Goal: Information Seeking & Learning: Learn about a topic

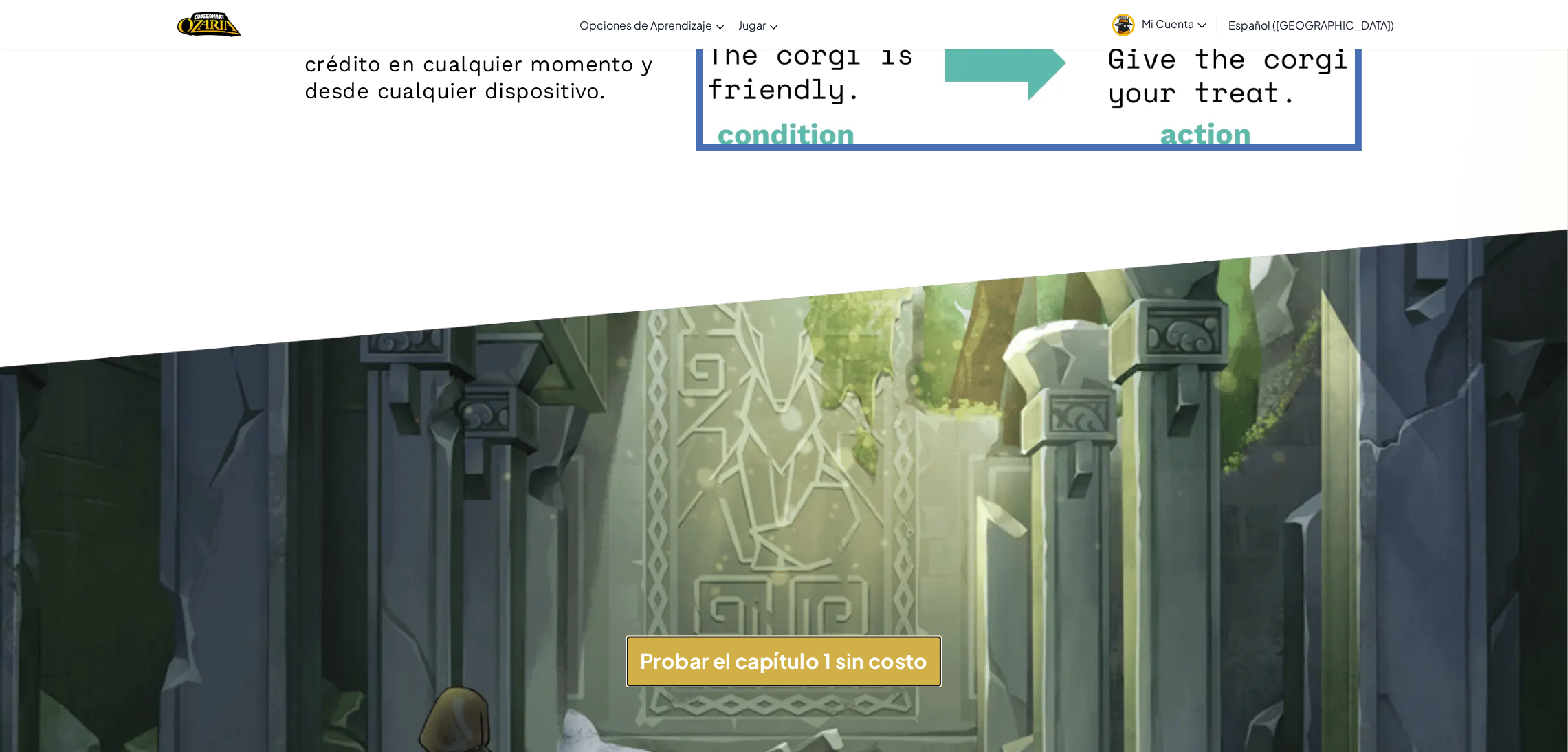
click at [882, 660] on button "Probar el capítulo 1 sin costo" at bounding box center [784, 662] width 315 height 51
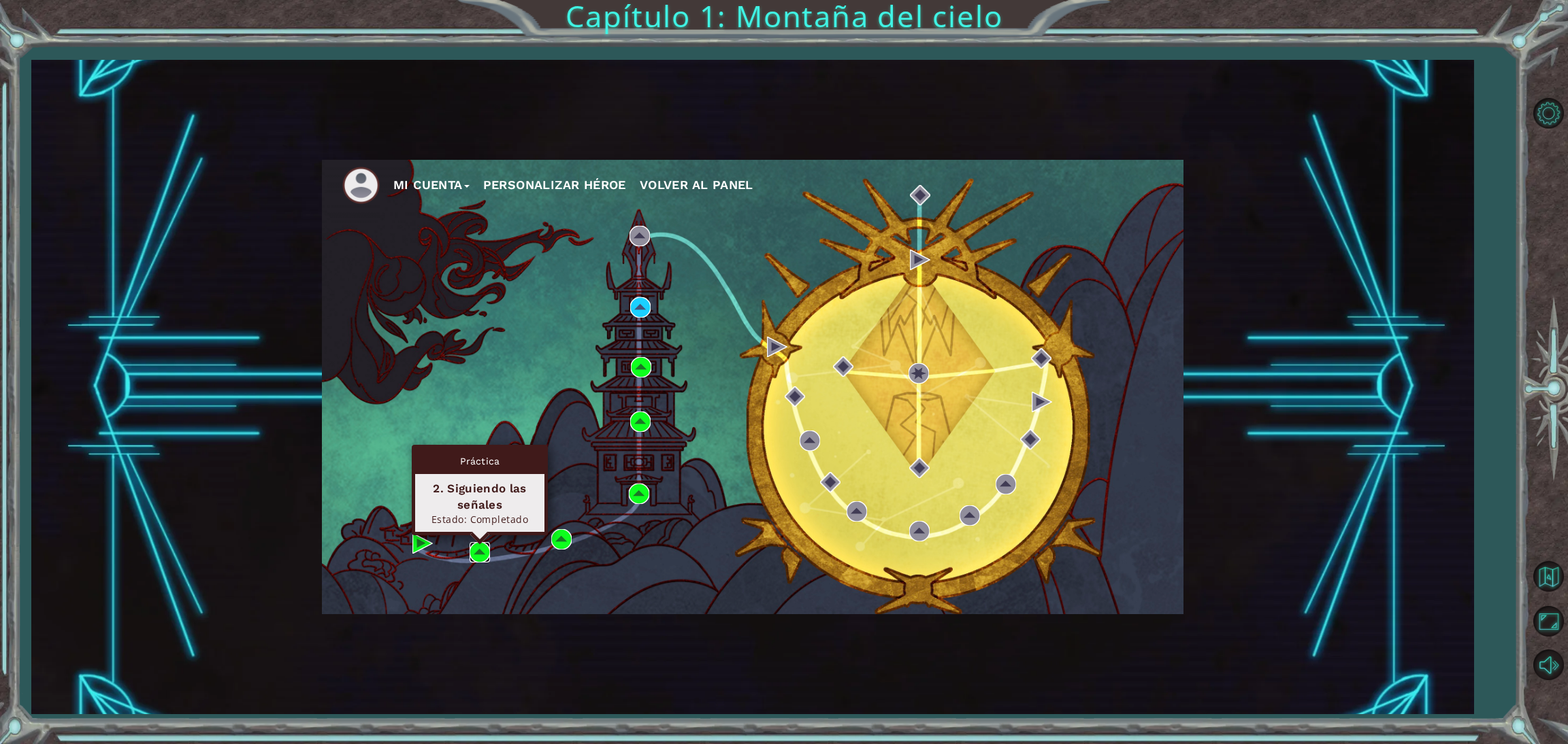
click at [477, 552] on img at bounding box center [480, 552] width 21 height 21
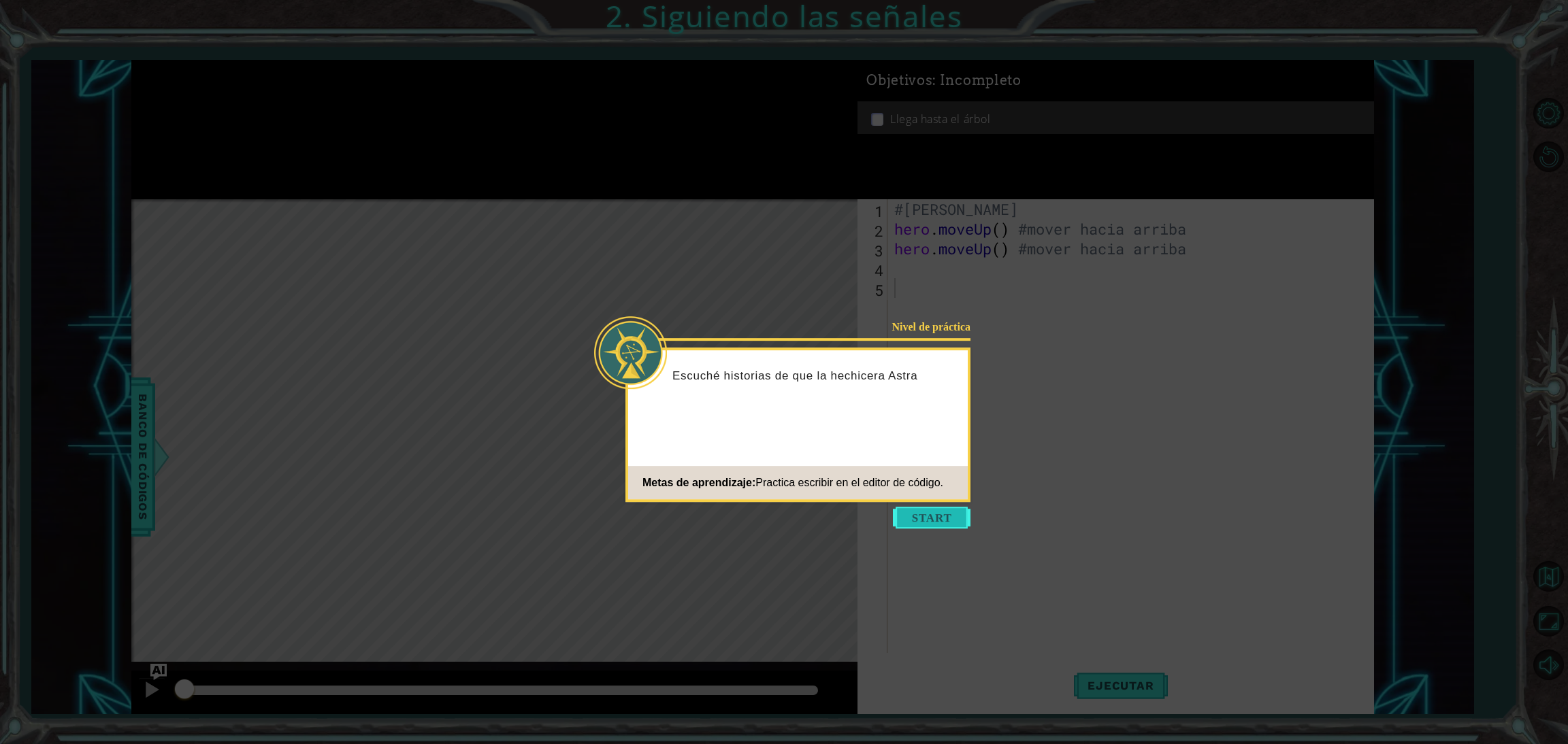
click at [937, 516] on button "Start" at bounding box center [931, 517] width 77 height 22
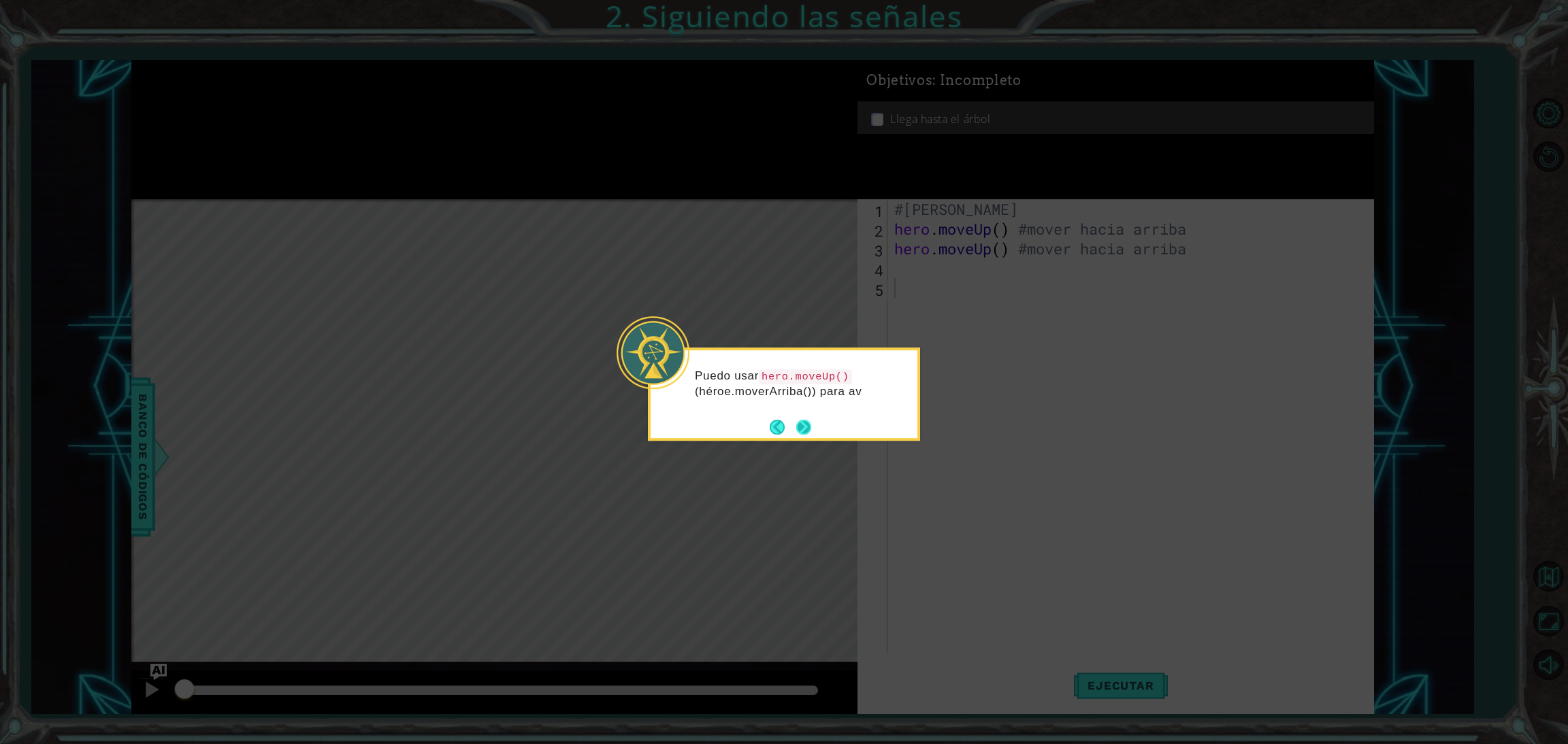
click at [809, 428] on button "Next" at bounding box center [804, 428] width 15 height 15
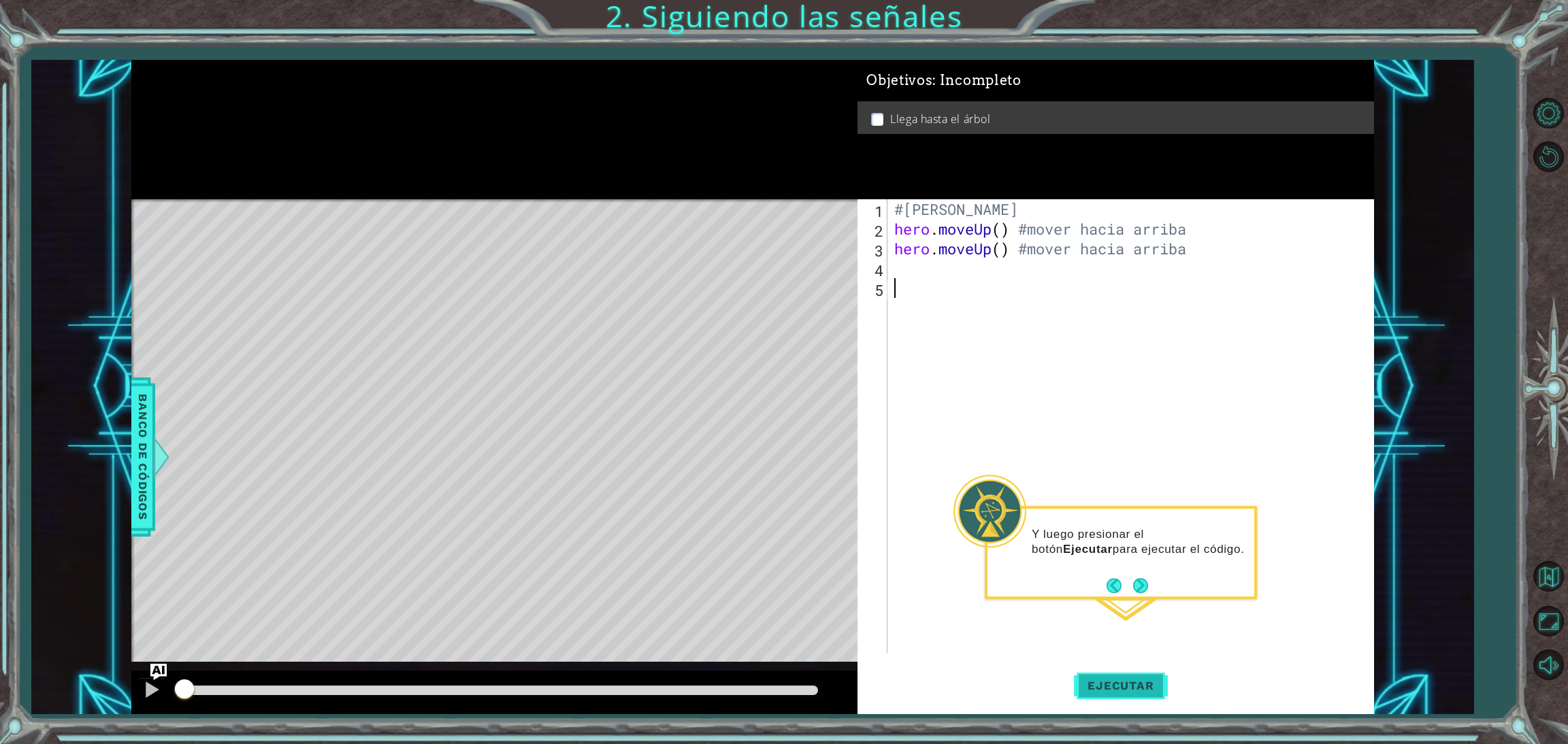
click at [1137, 694] on button "Ejecutar" at bounding box center [1119, 685] width 93 height 52
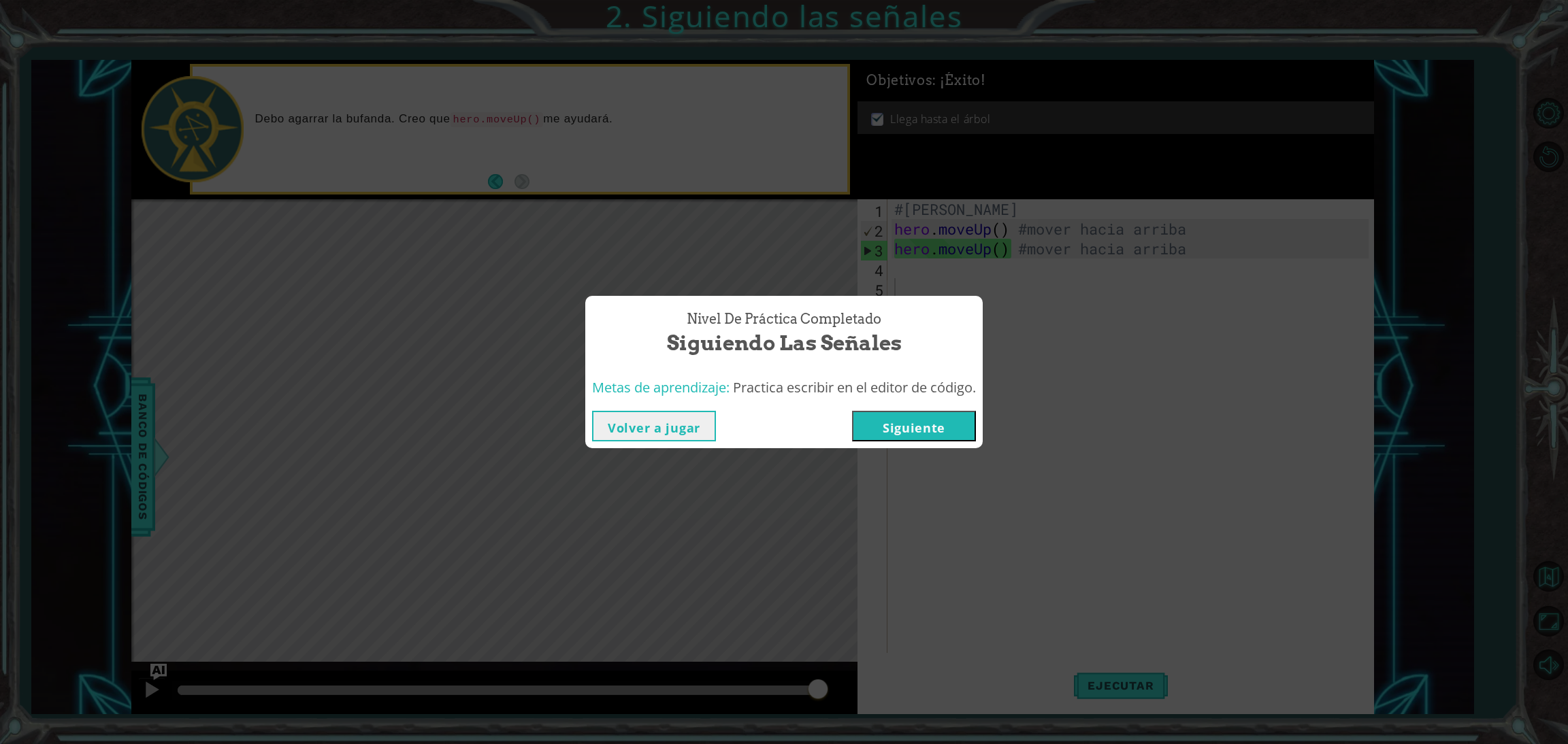
click at [688, 426] on button "Volver a jugar" at bounding box center [653, 426] width 123 height 30
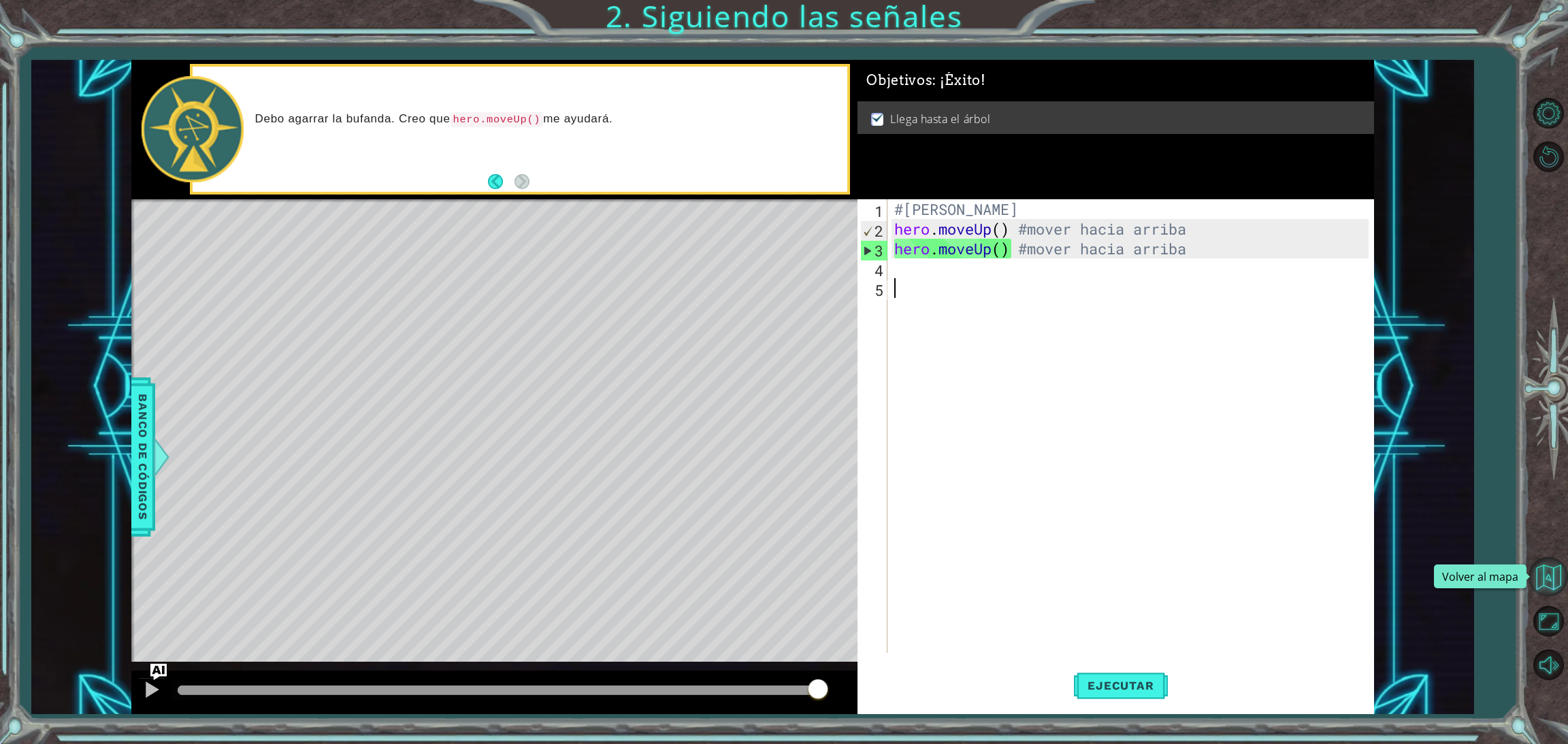
click at [1551, 569] on button "Volver al mapa" at bounding box center [1548, 576] width 40 height 40
